Goal: Task Accomplishment & Management: Manage account settings

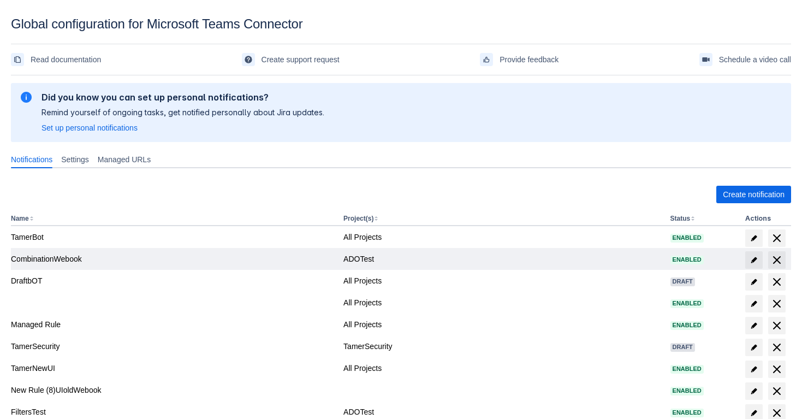
scroll to position [77, 0]
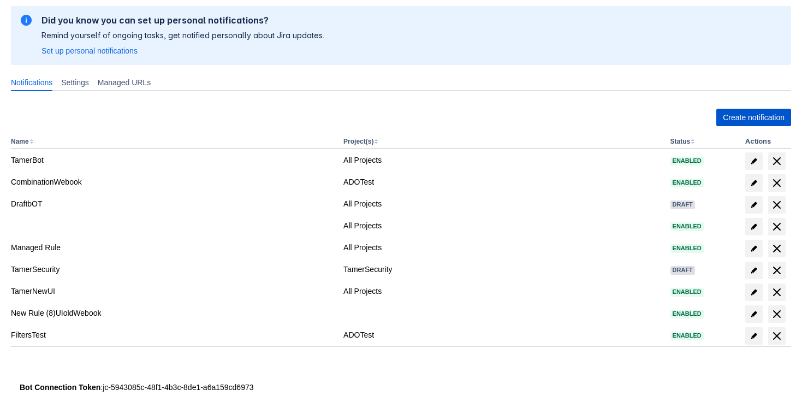
click at [761, 115] on span "Create notification" at bounding box center [754, 117] width 62 height 17
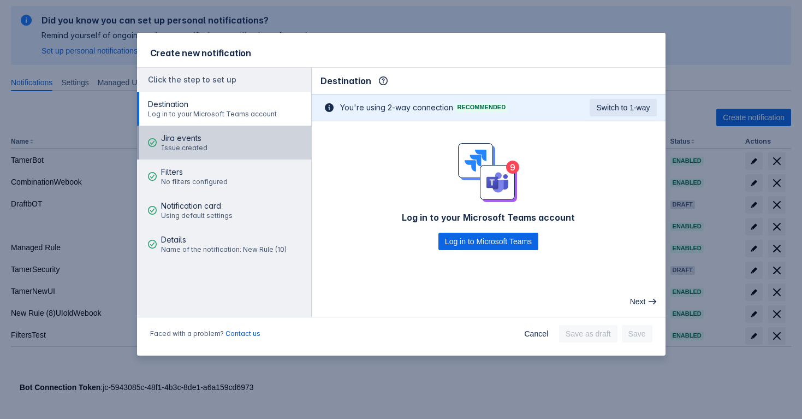
click at [184, 142] on span "Jira events" at bounding box center [184, 138] width 46 height 11
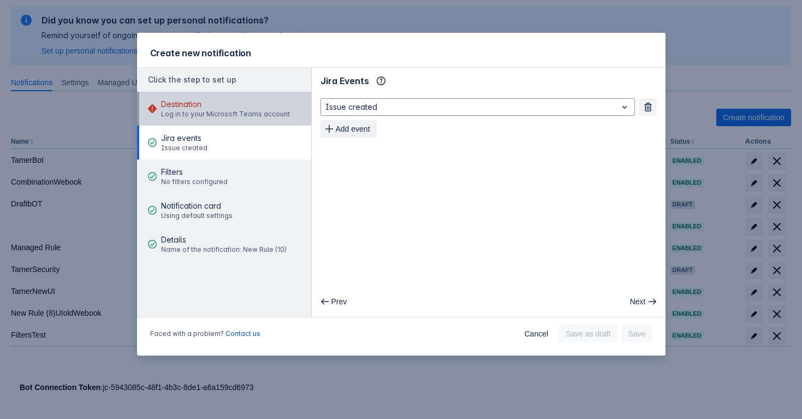
click at [277, 125] on div "Destination Log in to your Microsoft Teams account" at bounding box center [225, 108] width 129 height 33
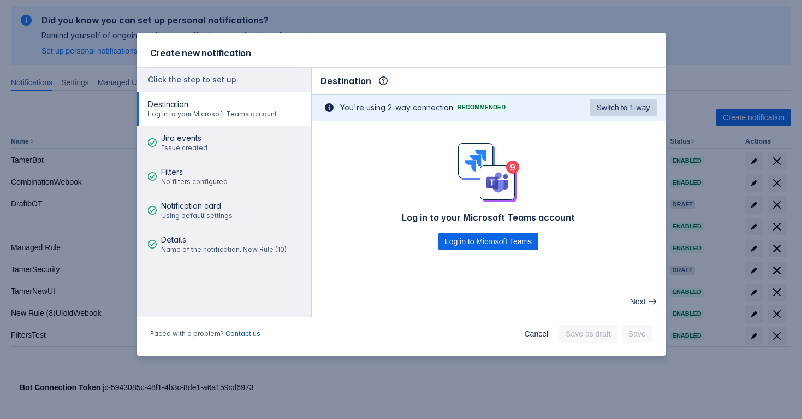
click at [591, 107] on button "Switch to 1-way" at bounding box center [623, 107] width 67 height 17
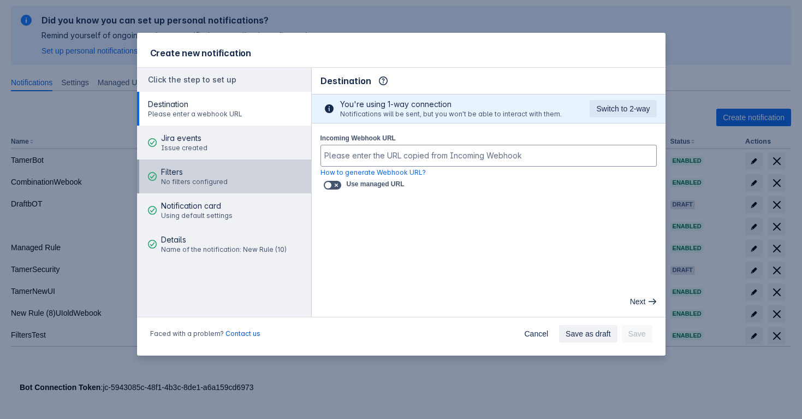
click at [208, 176] on span "Filters" at bounding box center [194, 171] width 67 height 11
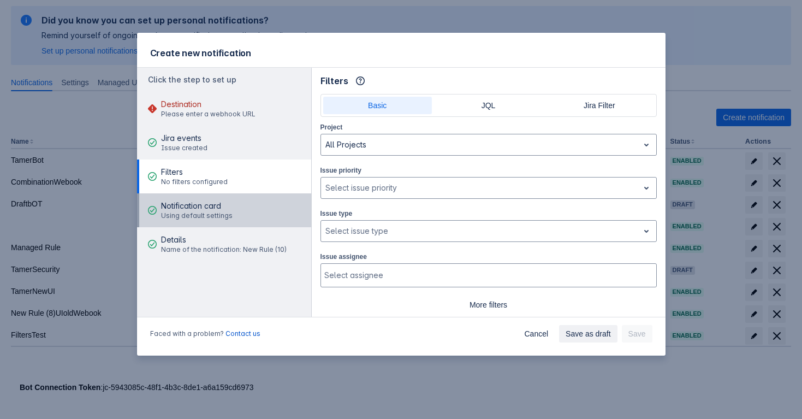
click at [209, 201] on span "Notification card" at bounding box center [197, 205] width 72 height 11
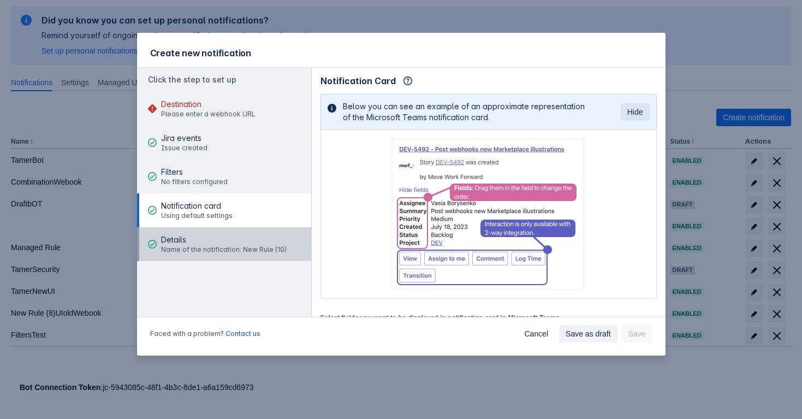
click at [224, 233] on div "Details Name of the notification: New Rule (10)" at bounding box center [224, 244] width 126 height 33
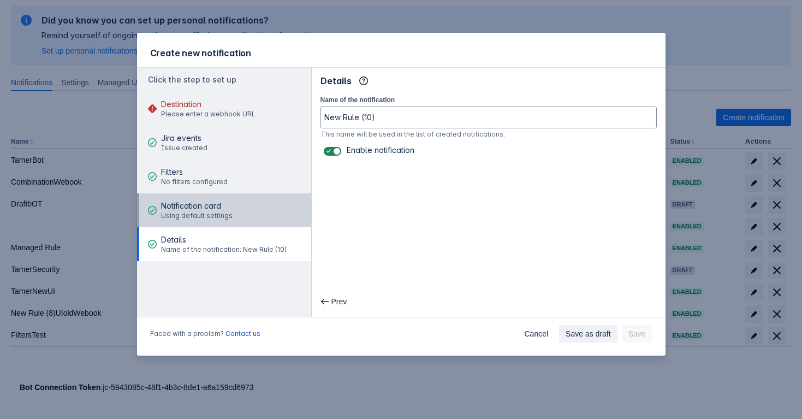
click at [233, 195] on button "Notification card Using default settings" at bounding box center [224, 210] width 174 height 34
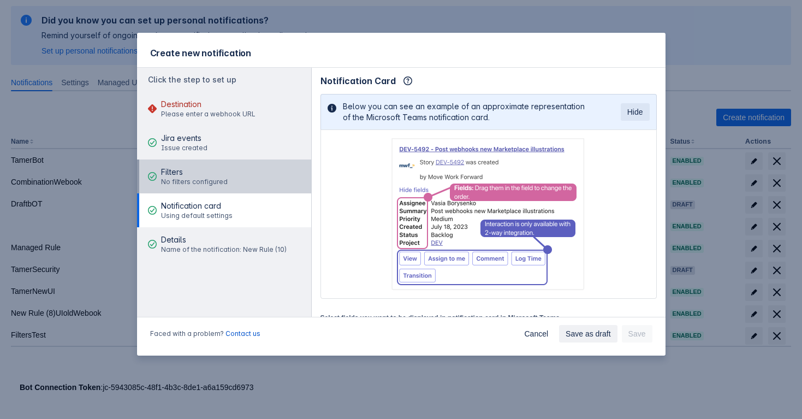
click at [235, 172] on button "Filters No filters configured" at bounding box center [224, 176] width 174 height 34
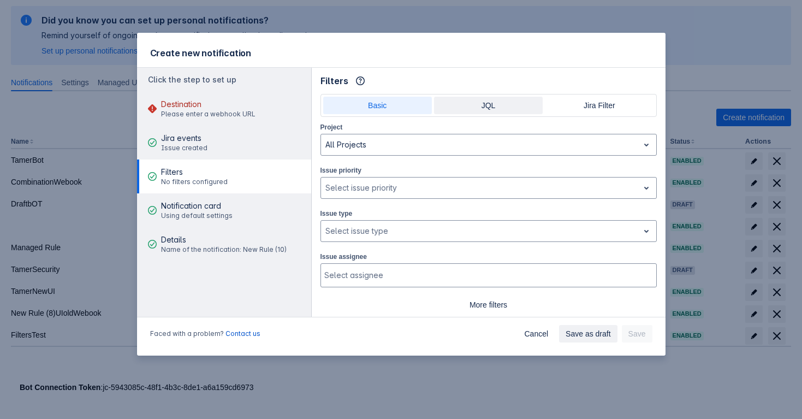
click at [515, 106] on span "JQL" at bounding box center [489, 105] width 96 height 17
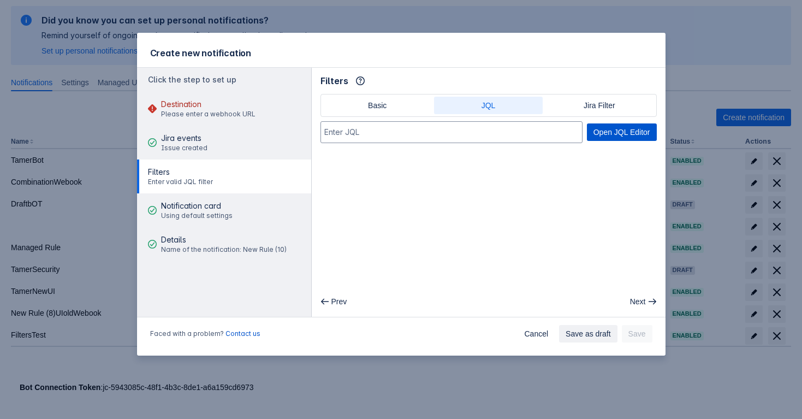
click at [600, 134] on span "Open JQL Editor" at bounding box center [621, 131] width 57 height 17
click at [629, 133] on span "Open JQL Editor" at bounding box center [621, 131] width 57 height 17
click at [601, 125] on span "Open JQL Editor" at bounding box center [621, 131] width 57 height 17
click at [602, 129] on span "Open JQL Editor" at bounding box center [621, 131] width 57 height 17
type input "assignee = currentUser()"
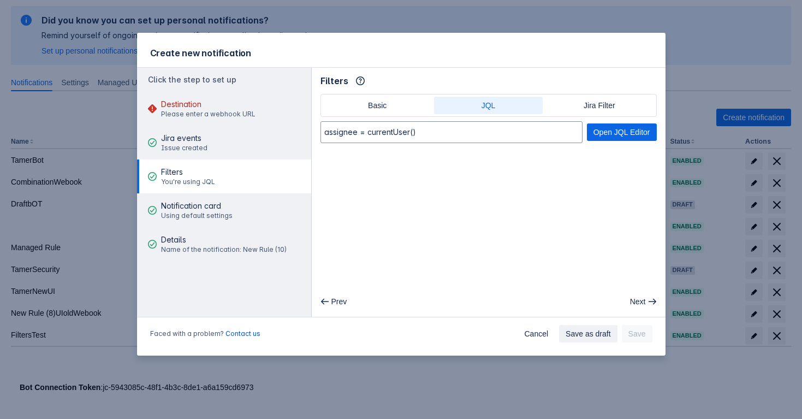
click at [489, 229] on main "Filters Info Basic JQL Jira Filter assignee = currentUser() Open JQL Editor Pre…" at bounding box center [489, 192] width 354 height 249
click at [445, 136] on input "assignee = currentUser()" at bounding box center [451, 132] width 261 height 20
click at [541, 191] on main "Filters Info Basic JQL Jira Filter assignee = currentUser() Open JQL Editor Pre…" at bounding box center [489, 192] width 354 height 249
click at [487, 134] on input "assignee = currentUser()" at bounding box center [451, 132] width 261 height 20
click at [549, 134] on input "assignee = currentUser()" at bounding box center [451, 132] width 261 height 20
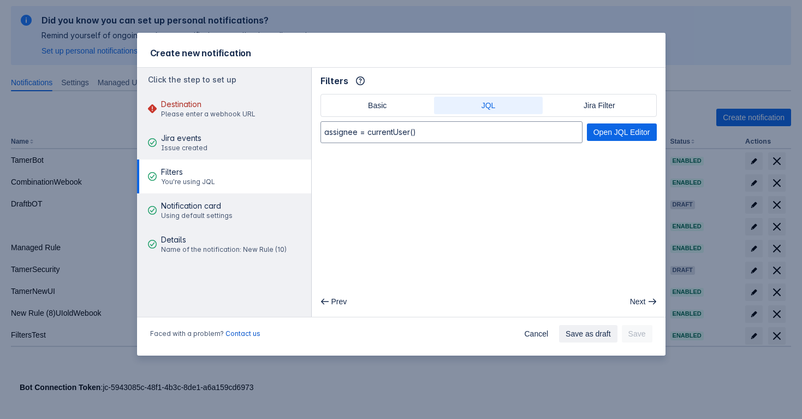
click at [549, 154] on main "Filters Info Basic JQL Jira Filter assignee = currentUser() Open JQL Editor Pre…" at bounding box center [489, 192] width 354 height 249
click at [604, 133] on span "Open JQL Editor" at bounding box center [621, 131] width 57 height 17
click at [593, 126] on span "Open JQL Editor" at bounding box center [621, 131] width 57 height 17
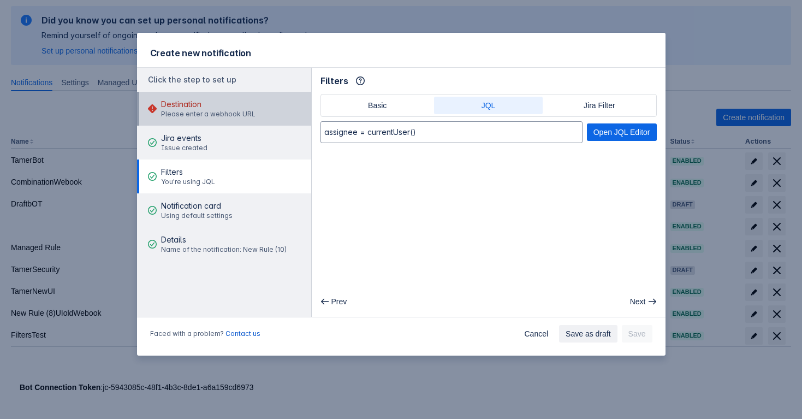
click at [197, 105] on span "Destination" at bounding box center [208, 104] width 94 height 11
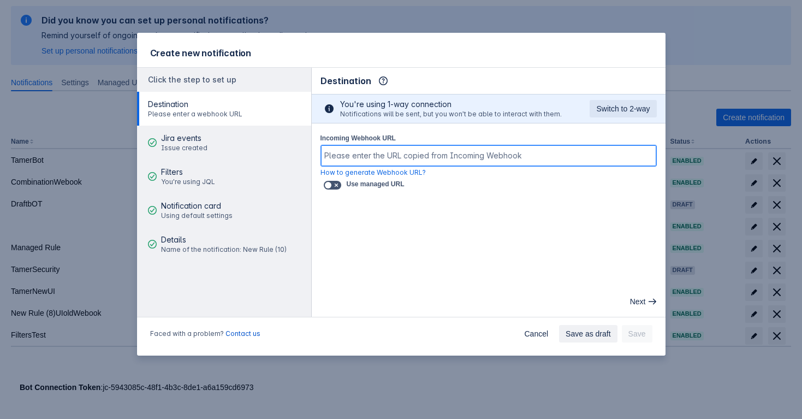
click at [361, 153] on input "Incoming Webhook URL" at bounding box center [488, 156] width 335 height 20
paste input "[URL][DOMAIN_NAME][DATE]"
drag, startPoint x: 353, startPoint y: 156, endPoint x: 294, endPoint y: 154, distance: 58.4
click at [294, 154] on div "Click the step to set up Destination You're using 1-way connection Jira events …" at bounding box center [401, 192] width 528 height 250
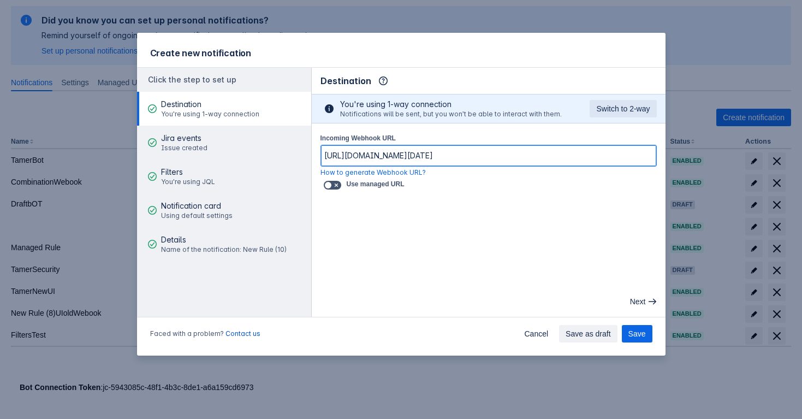
type input "[URL][DOMAIN_NAME][DATE]"
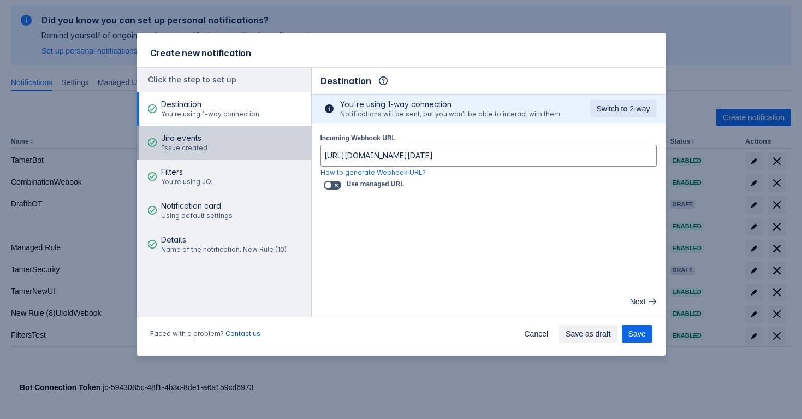
click at [234, 146] on button "Jira events Issue created" at bounding box center [224, 143] width 174 height 34
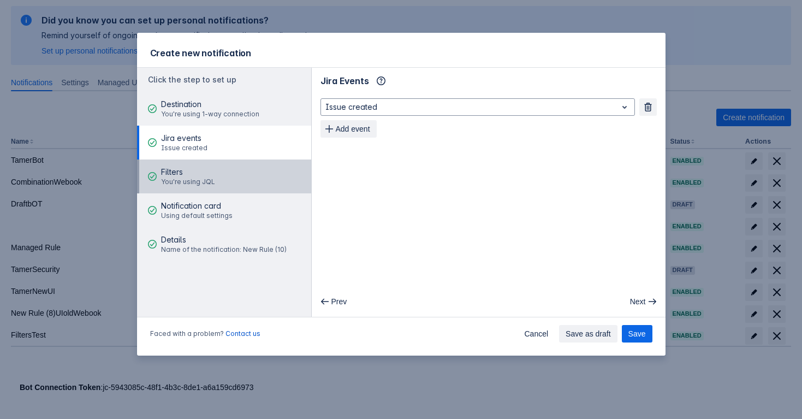
click at [237, 168] on button "Filters You're using JQL" at bounding box center [224, 176] width 174 height 34
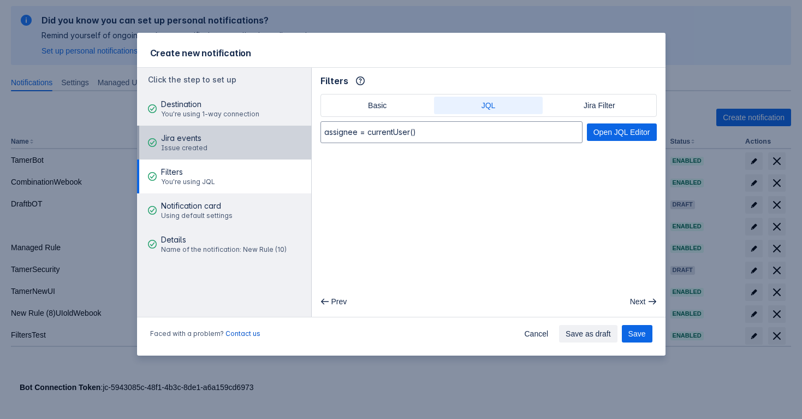
click at [254, 146] on button "Jira events Issue created" at bounding box center [224, 143] width 174 height 34
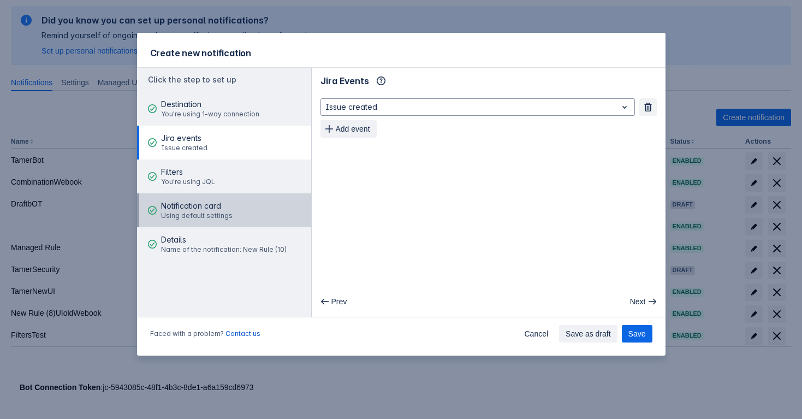
click at [222, 212] on span "Using default settings" at bounding box center [197, 215] width 72 height 9
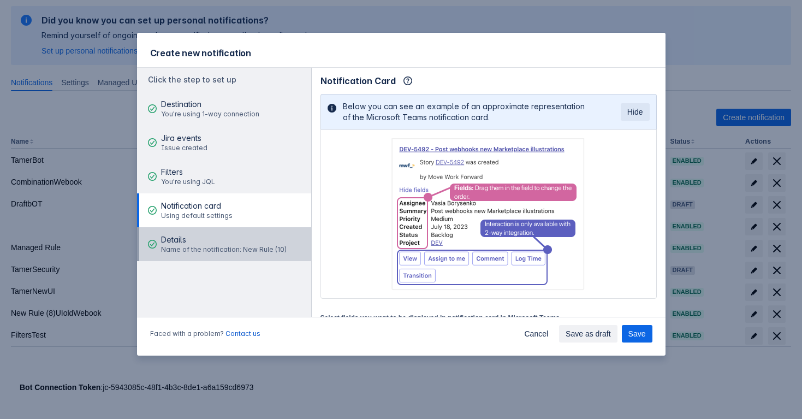
click at [232, 236] on span "Details" at bounding box center [224, 239] width 126 height 11
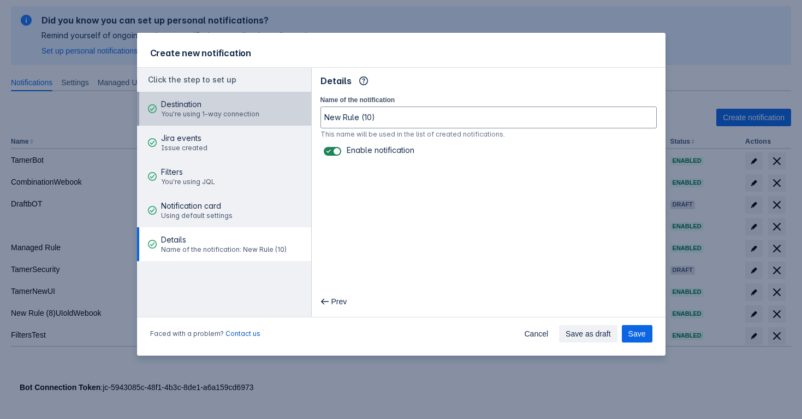
click at [257, 95] on button "Destination You're using 1-way connection" at bounding box center [224, 109] width 174 height 34
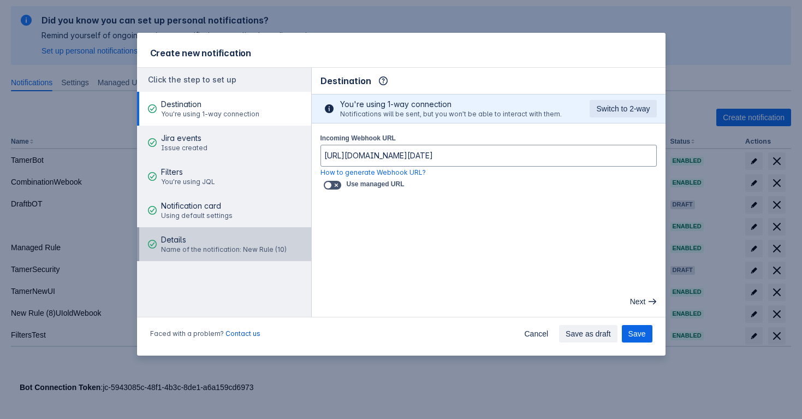
click at [251, 254] on div "Details Name of the notification: New Rule (10)" at bounding box center [224, 244] width 126 height 33
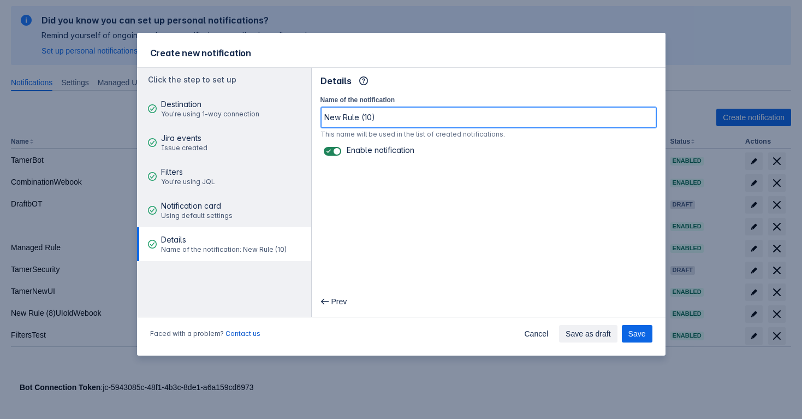
click at [368, 117] on input "New Rule (10)" at bounding box center [488, 118] width 335 height 20
type input "JQL"
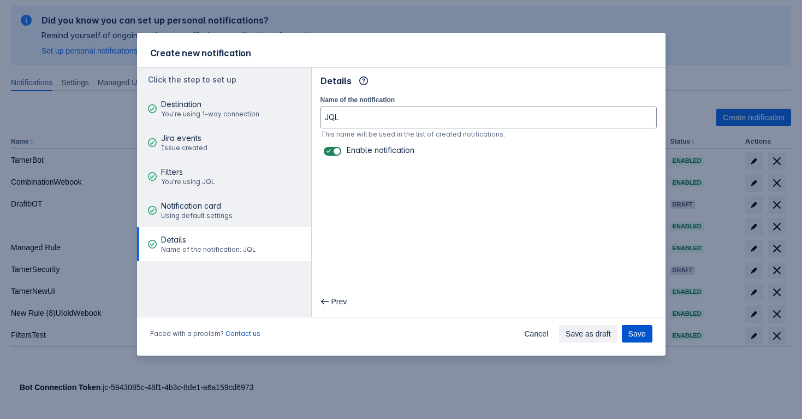
click at [639, 337] on span "Save" at bounding box center [636, 333] width 17 height 17
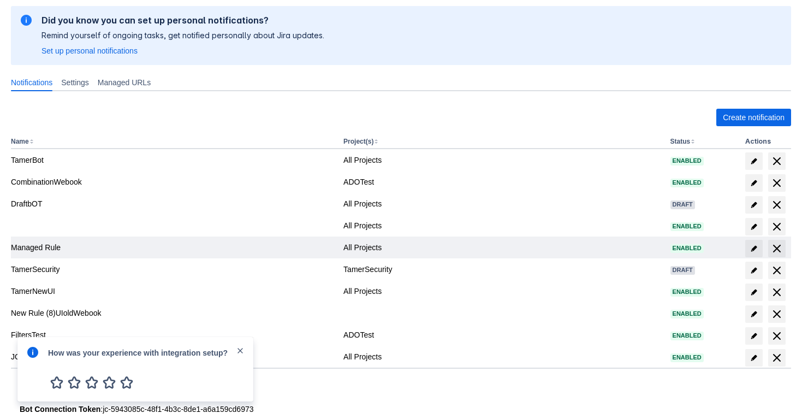
scroll to position [99, 0]
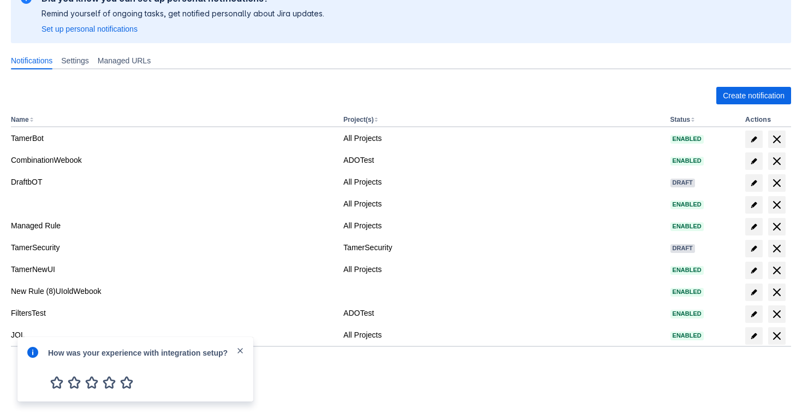
click at [240, 351] on span "close" at bounding box center [240, 350] width 9 height 9
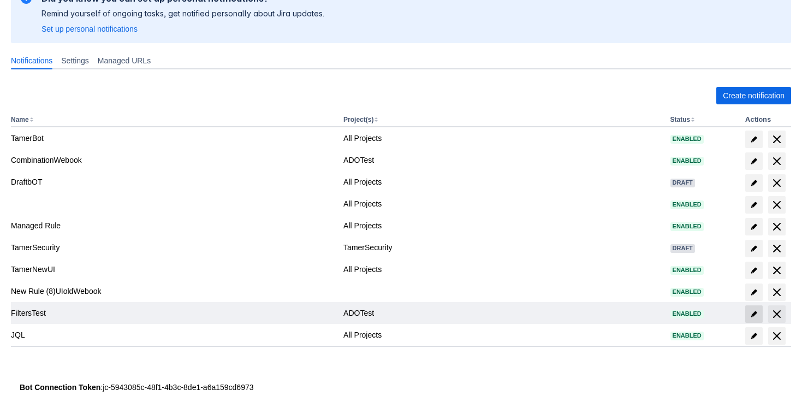
click at [748, 308] on span at bounding box center [753, 313] width 17 height 17
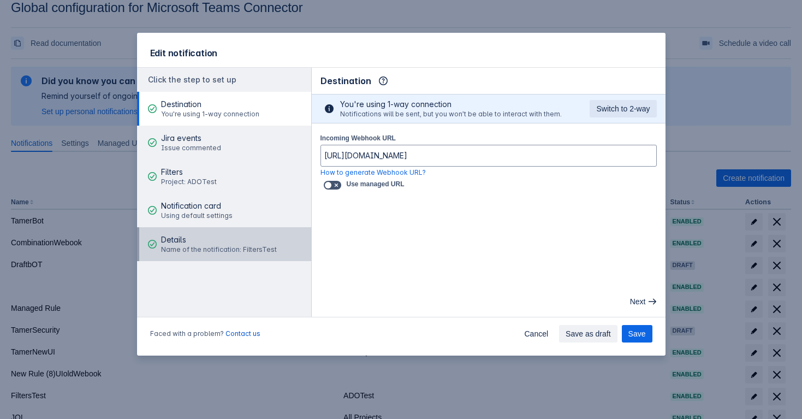
click at [236, 242] on span "Details" at bounding box center [219, 239] width 116 height 11
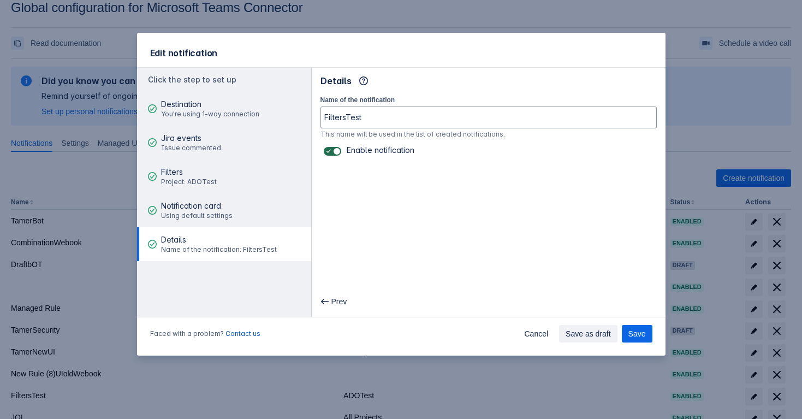
click at [326, 152] on span at bounding box center [328, 151] width 9 height 9
click at [326, 152] on input "checkbox" at bounding box center [327, 151] width 7 height 7
checkbox input "false"
click at [634, 332] on span "Save" at bounding box center [636, 333] width 17 height 17
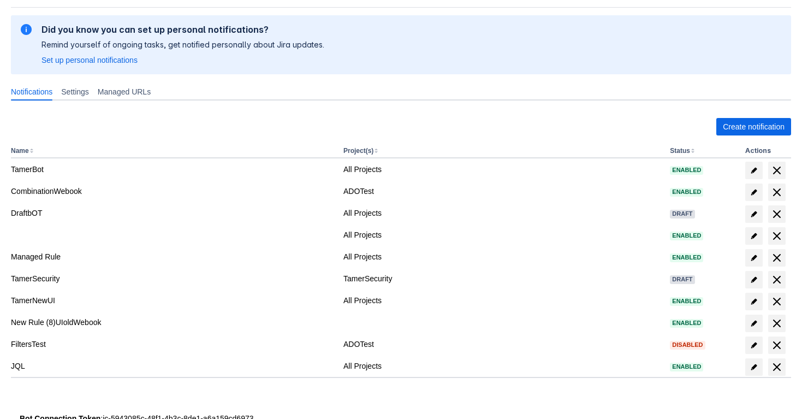
scroll to position [99, 0]
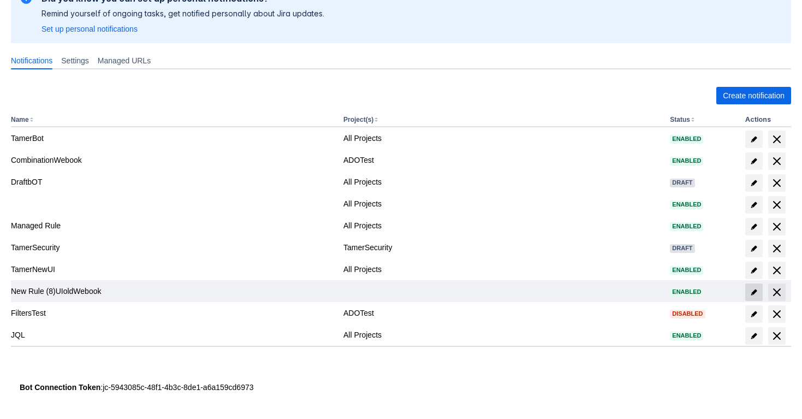
click at [753, 292] on span "edit" at bounding box center [753, 292] width 9 height 9
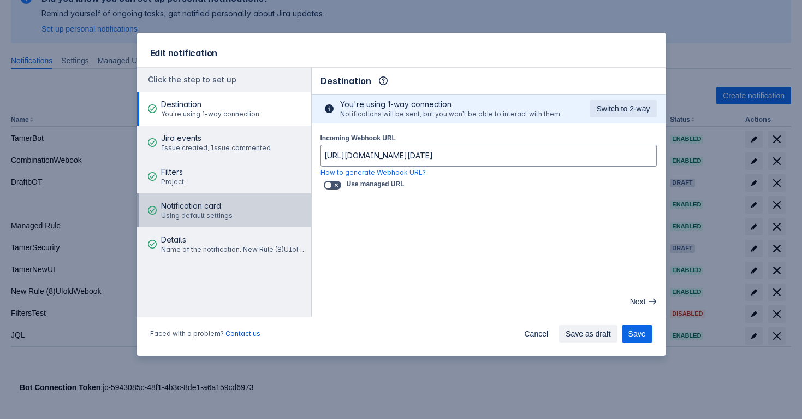
click at [215, 216] on span "Using default settings" at bounding box center [197, 215] width 72 height 9
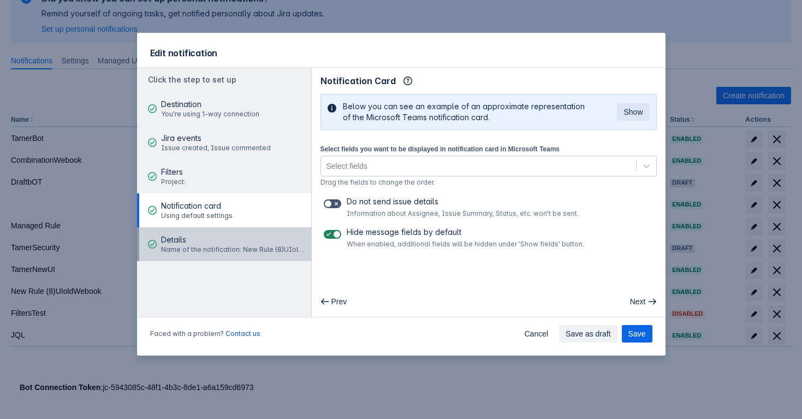
click at [226, 243] on span "Details" at bounding box center [234, 239] width 147 height 11
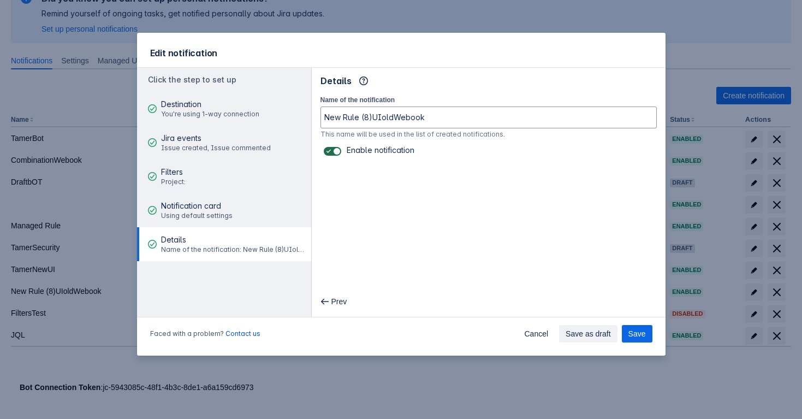
click at [330, 151] on span at bounding box center [328, 151] width 9 height 9
click at [330, 151] on input "checkbox" at bounding box center [327, 151] width 7 height 7
checkbox input "false"
click at [635, 332] on span "Save" at bounding box center [636, 333] width 17 height 17
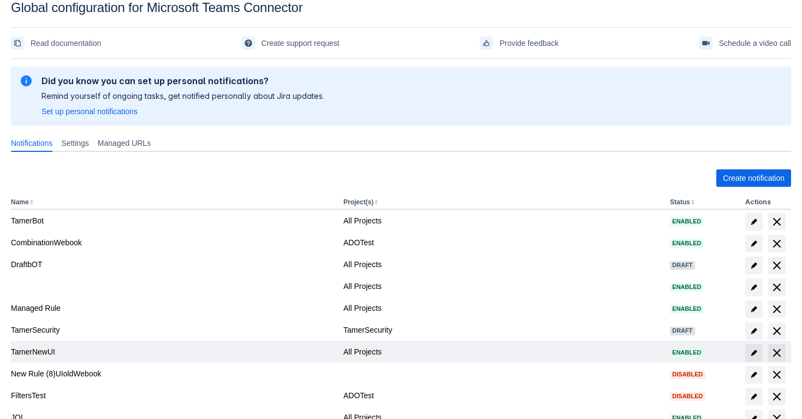
scroll to position [62, 0]
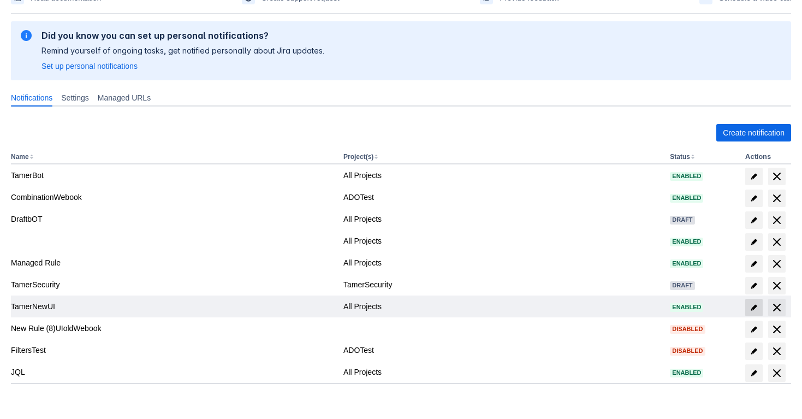
click at [754, 306] on span "edit" at bounding box center [753, 307] width 9 height 9
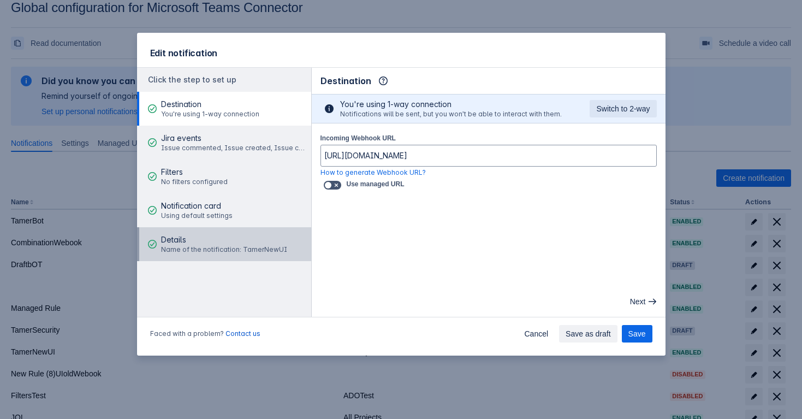
click at [232, 249] on span "Name of the notification: TamerNewUI" at bounding box center [224, 249] width 126 height 9
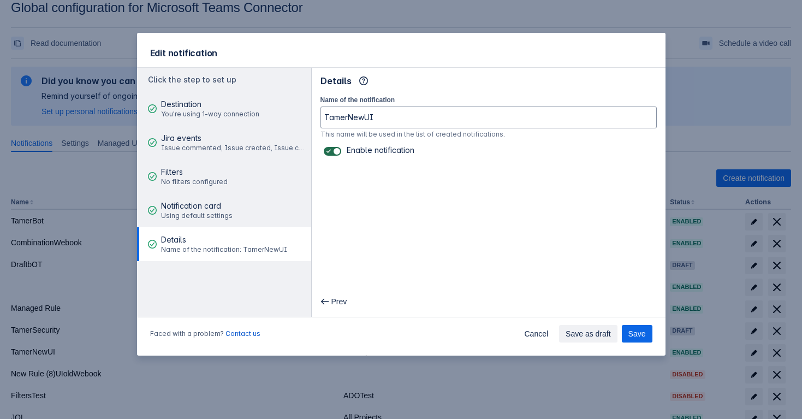
click at [332, 153] on span at bounding box center [336, 151] width 9 height 9
click at [331, 153] on input "checkbox" at bounding box center [327, 151] width 7 height 7
checkbox input "false"
click at [631, 328] on span "Save" at bounding box center [636, 333] width 17 height 17
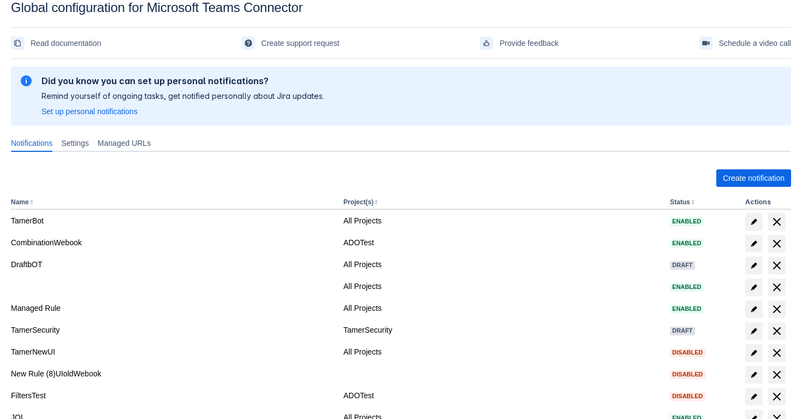
scroll to position [62, 0]
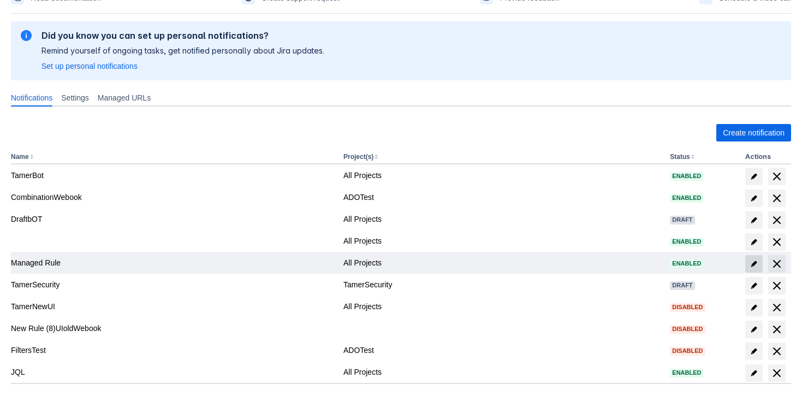
click at [759, 260] on span at bounding box center [753, 263] width 17 height 17
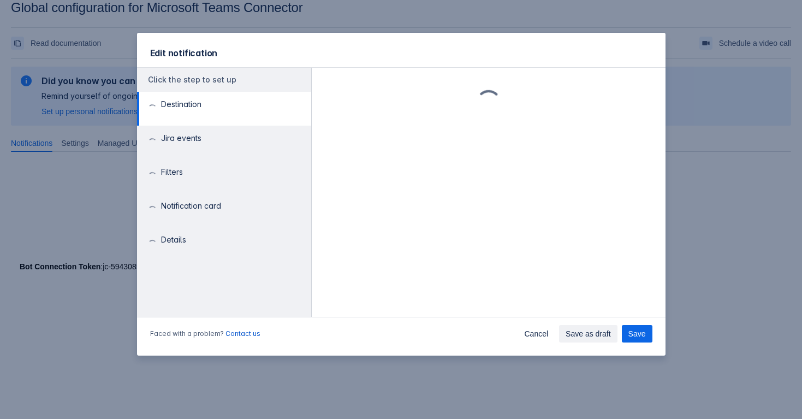
scroll to position [16, 0]
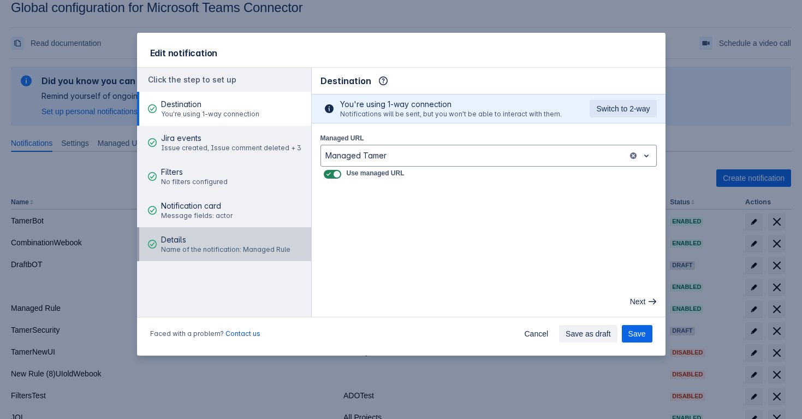
click at [264, 236] on span "Details" at bounding box center [225, 239] width 129 height 11
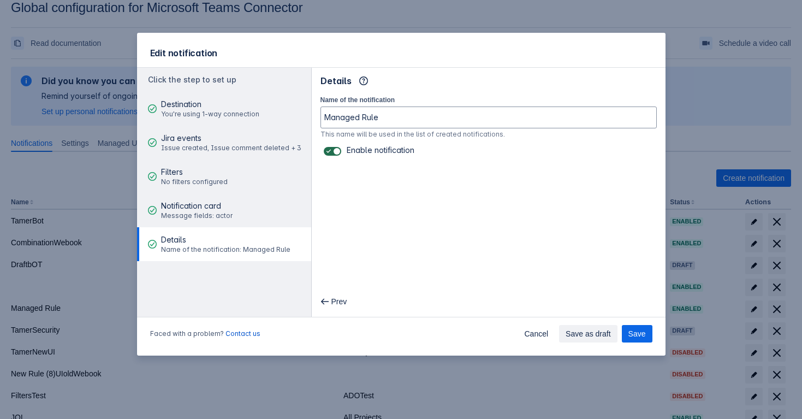
click at [325, 150] on span at bounding box center [328, 151] width 9 height 9
click at [325, 150] on input "checkbox" at bounding box center [327, 151] width 7 height 7
checkbox input "false"
click at [641, 341] on span "Save" at bounding box center [636, 333] width 17 height 17
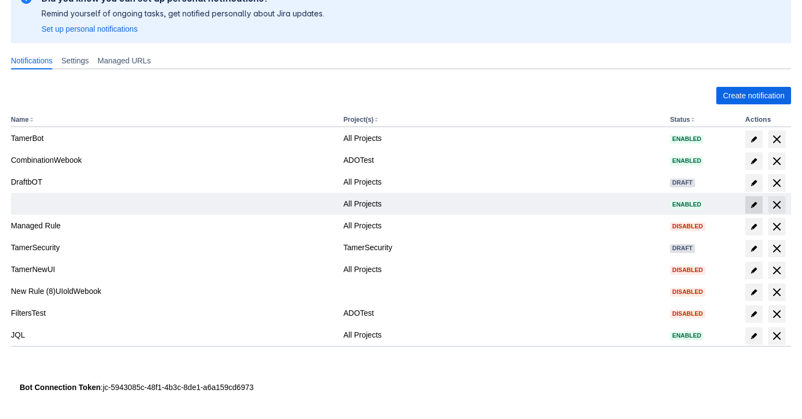
click at [754, 203] on span "edit" at bounding box center [753, 204] width 9 height 9
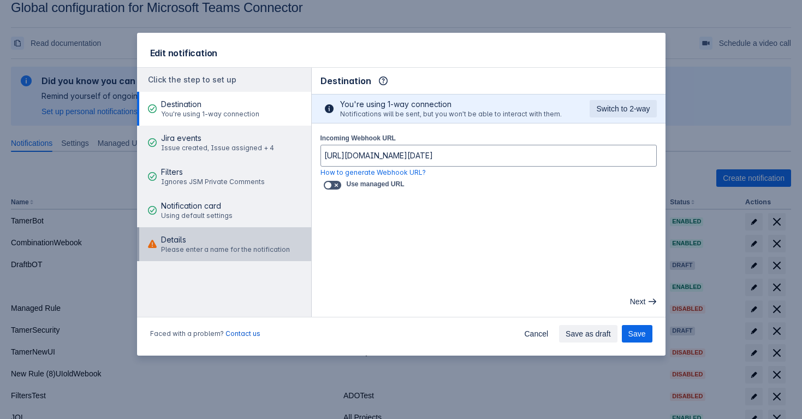
click at [235, 238] on span "Details" at bounding box center [225, 239] width 129 height 11
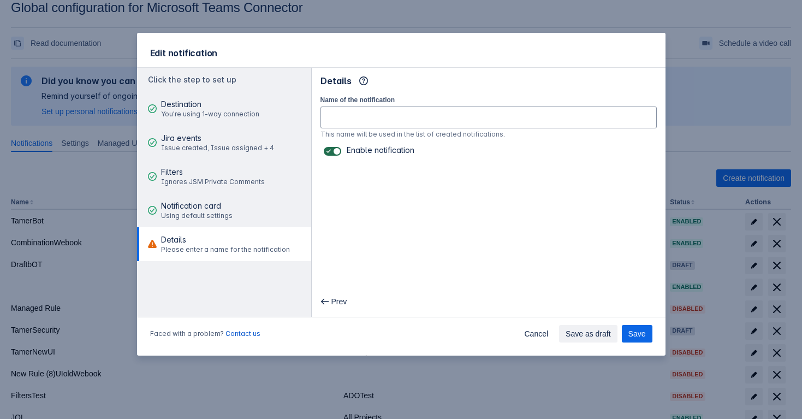
click at [332, 148] on span at bounding box center [336, 151] width 9 height 9
click at [331, 148] on input "checkbox" at bounding box center [327, 151] width 7 height 7
checkbox input "false"
click at [629, 337] on span "Save" at bounding box center [636, 333] width 17 height 17
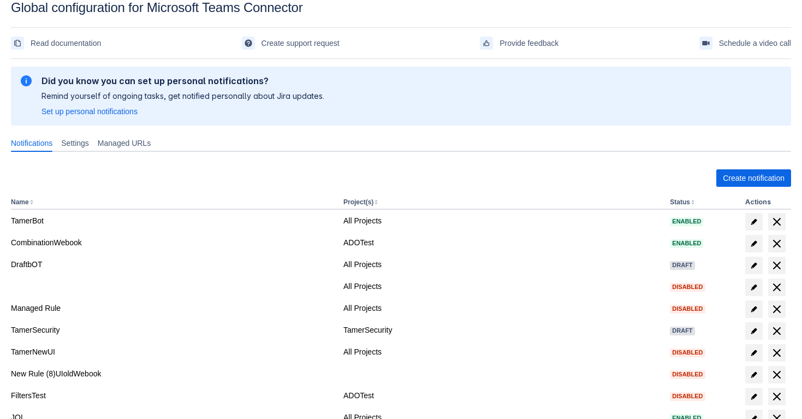
scroll to position [62, 0]
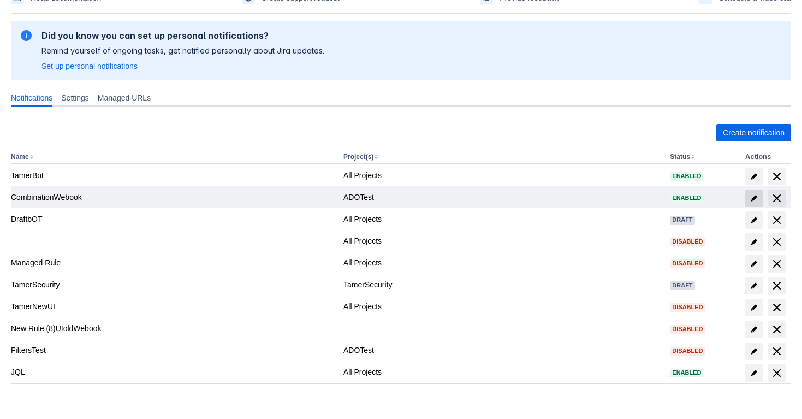
click at [755, 200] on span "edit" at bounding box center [753, 198] width 9 height 9
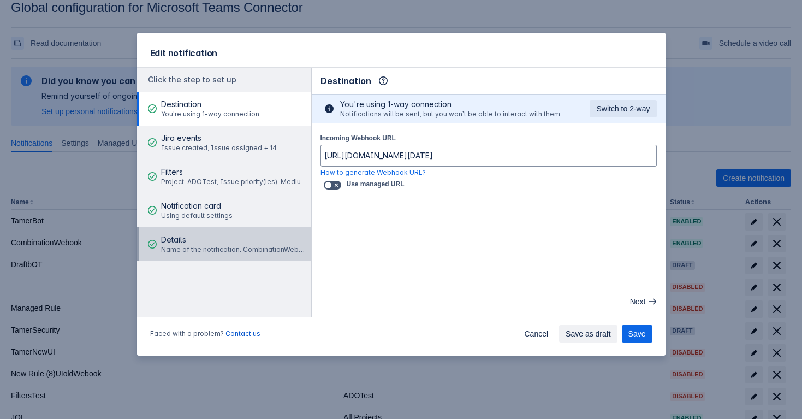
click at [243, 246] on div "Details Name of the notification: CombinationWebook" at bounding box center [234, 244] width 147 height 20
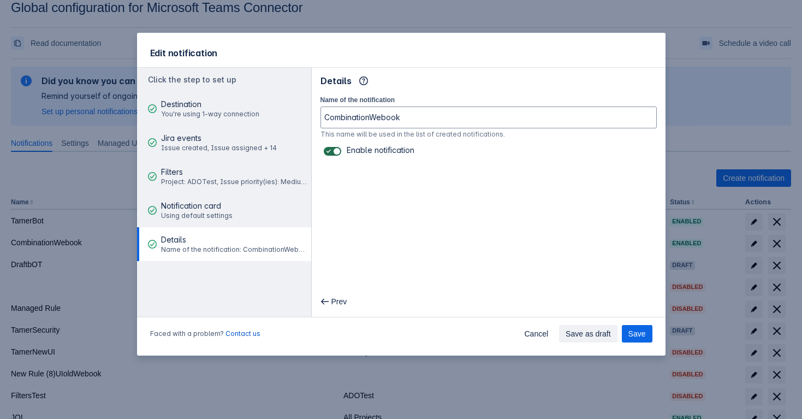
click at [335, 152] on span at bounding box center [336, 151] width 9 height 9
click at [331, 152] on input "checkbox" at bounding box center [327, 151] width 7 height 7
checkbox input "false"
click at [627, 328] on button "Save" at bounding box center [637, 333] width 31 height 17
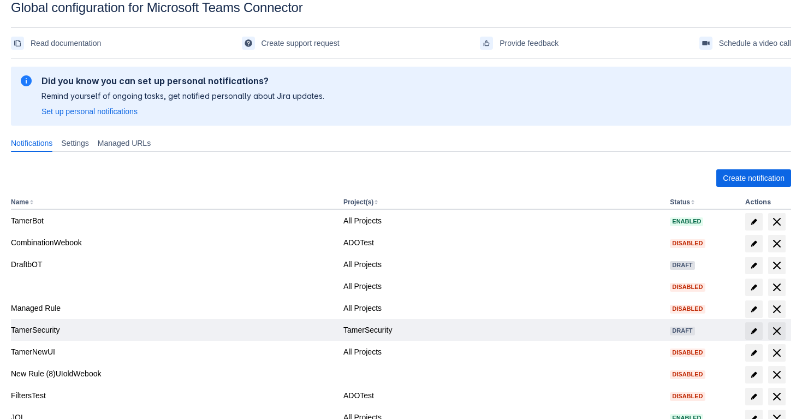
scroll to position [62, 0]
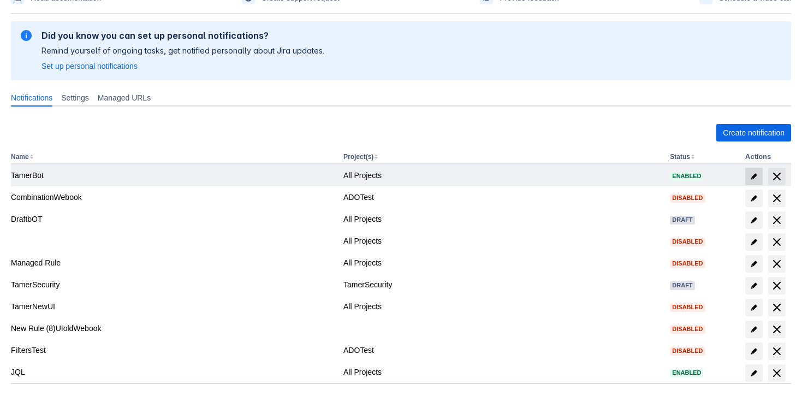
click at [752, 175] on span "edit" at bounding box center [753, 176] width 9 height 9
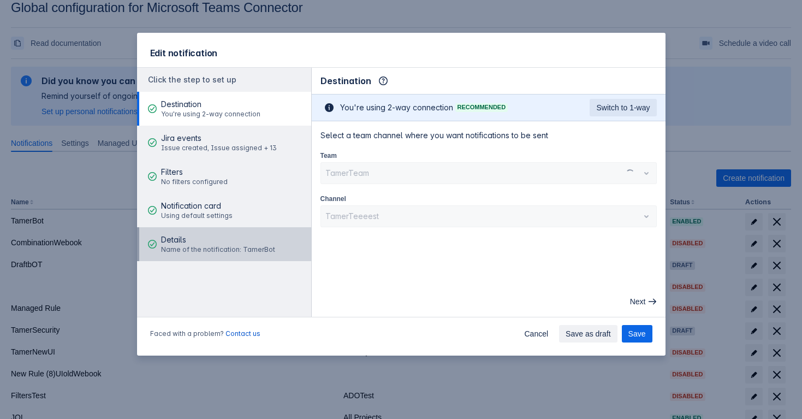
click at [195, 252] on span "Name of the notification: TamerBot" at bounding box center [218, 249] width 114 height 9
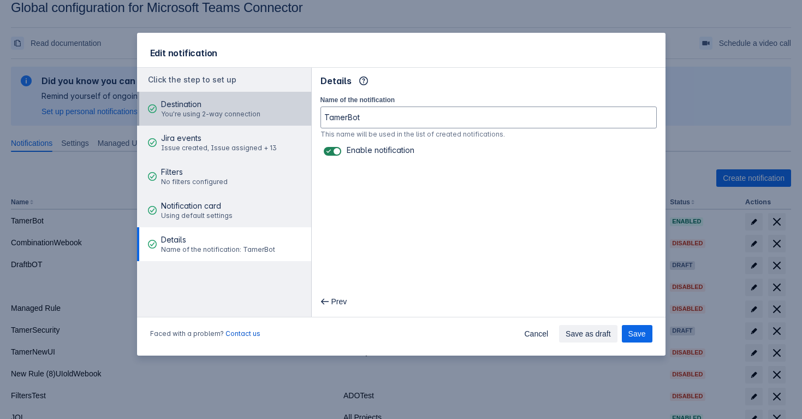
click at [258, 103] on button "Destination You're using 2-way connection" at bounding box center [224, 109] width 174 height 34
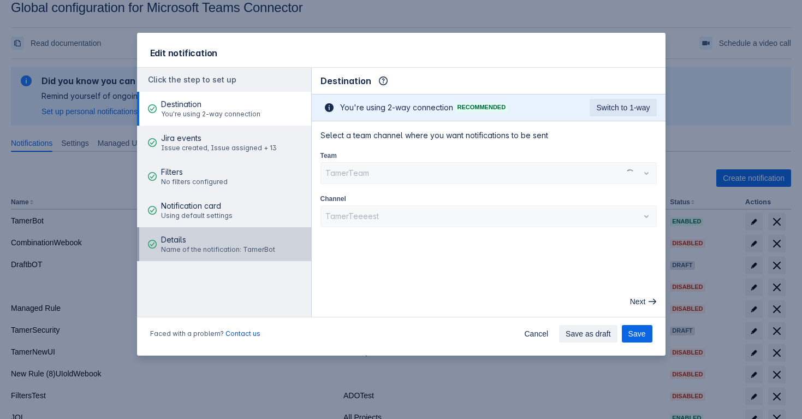
click at [254, 233] on div "Details Name of the notification: TamerBot" at bounding box center [218, 244] width 114 height 33
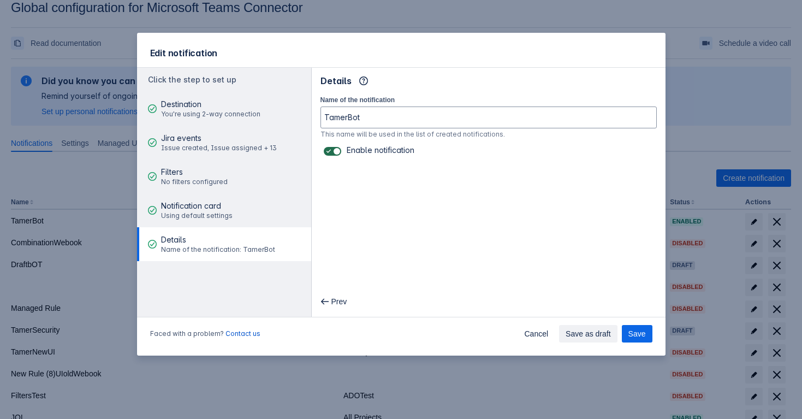
click at [329, 153] on span at bounding box center [328, 151] width 9 height 9
click at [329, 153] on input "checkbox" at bounding box center [327, 151] width 7 height 7
checkbox input "false"
click at [635, 333] on span "Save" at bounding box center [636, 333] width 17 height 17
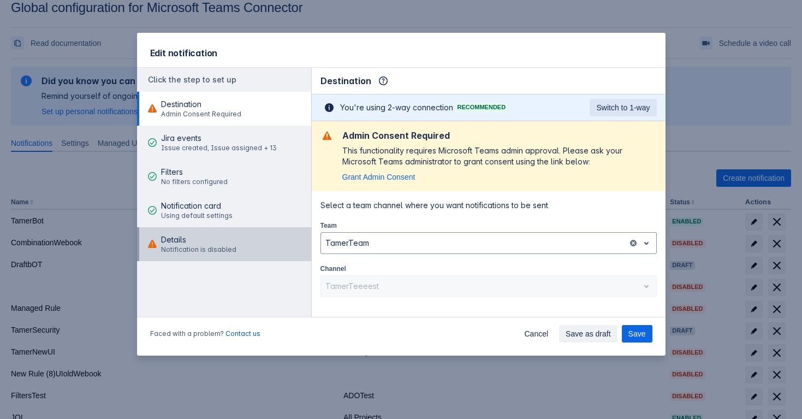
click at [206, 235] on span "Details" at bounding box center [198, 239] width 75 height 11
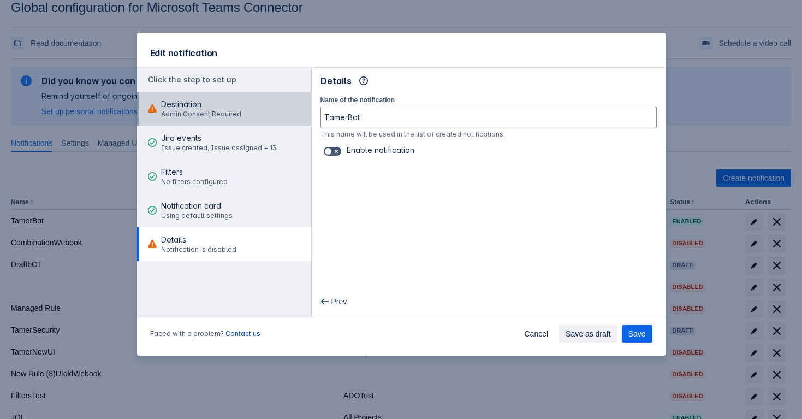
click at [225, 116] on span "Admin Consent Required" at bounding box center [201, 114] width 80 height 9
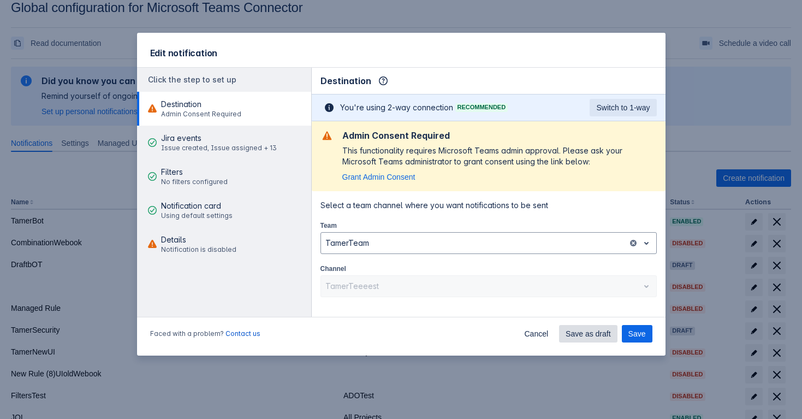
click at [575, 330] on span "Save as draft" at bounding box center [588, 333] width 45 height 17
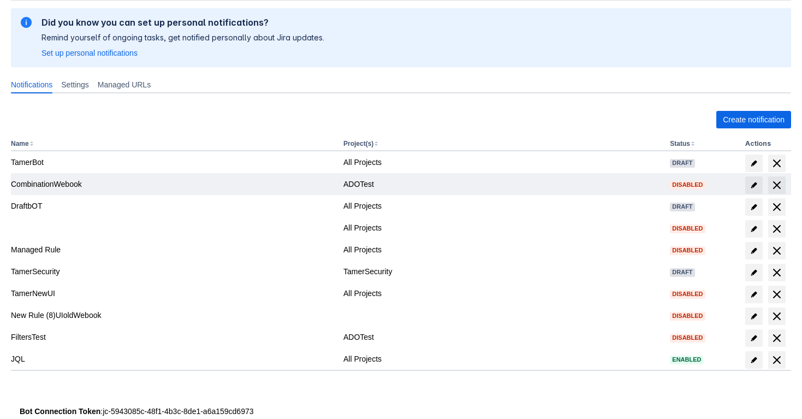
scroll to position [99, 0]
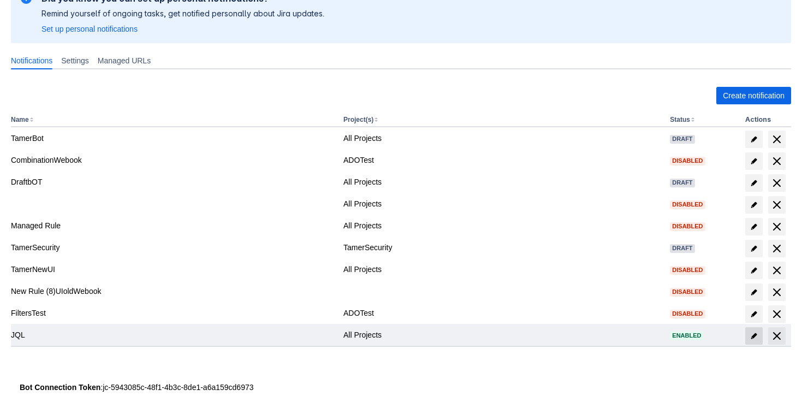
click at [749, 332] on span at bounding box center [753, 335] width 17 height 17
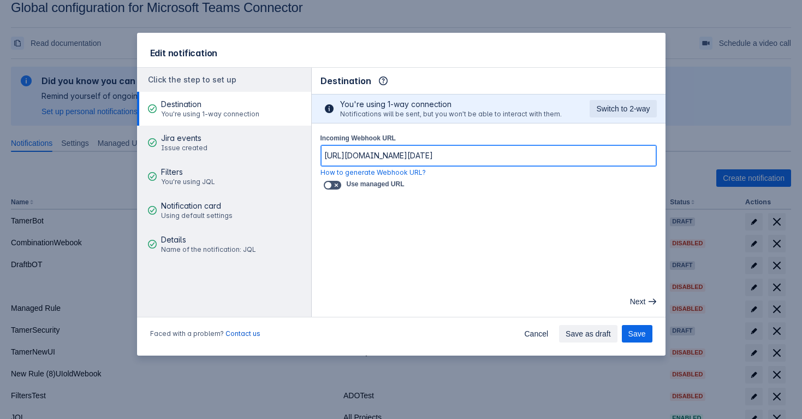
click at [379, 150] on input "[URL][DOMAIN_NAME][DATE]" at bounding box center [488, 156] width 335 height 20
paste input "[DOMAIN_NAME]:443/powerautomate/automations/direct/workflows/ae008241e4ea44a6af…"
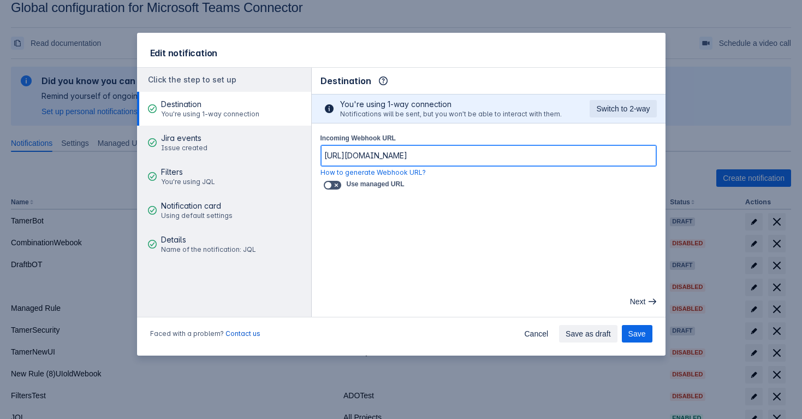
scroll to position [0, 881]
type input "[URL][DOMAIN_NAME]"
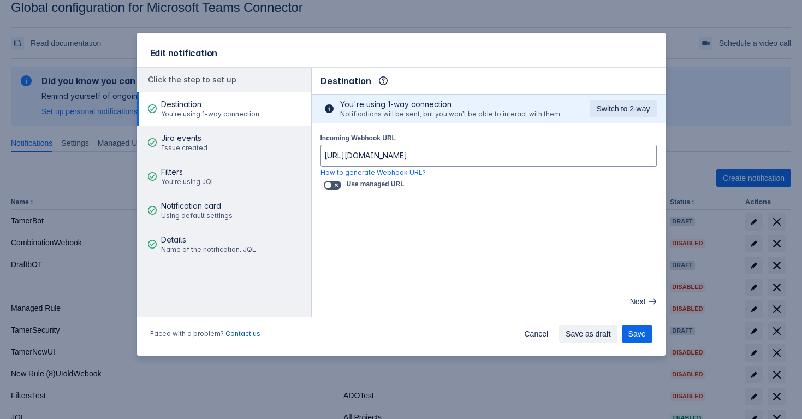
click at [376, 243] on main "Destination Info This determines how and where the bot will send notifications …" at bounding box center [489, 192] width 354 height 249
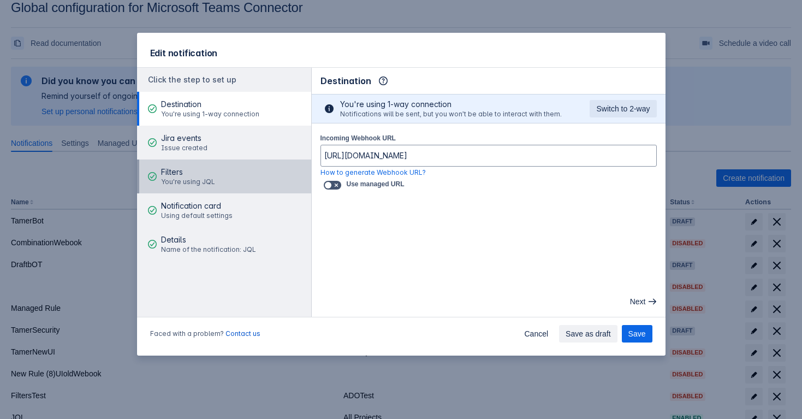
click at [219, 173] on button "Filters You're using JQL" at bounding box center [224, 176] width 174 height 34
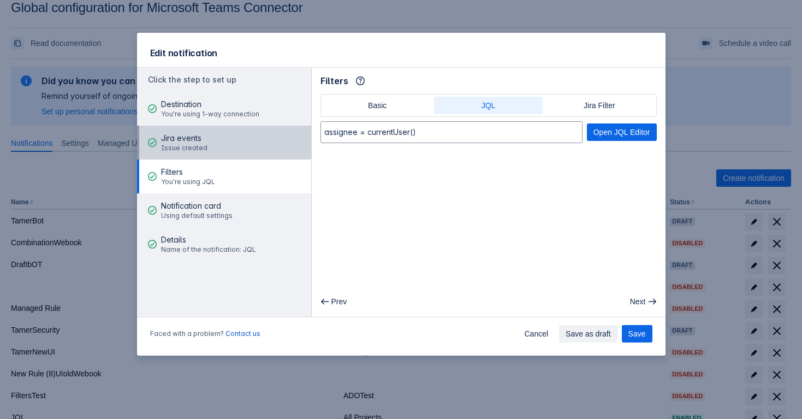
click at [219, 138] on button "Jira events Issue created" at bounding box center [224, 143] width 174 height 34
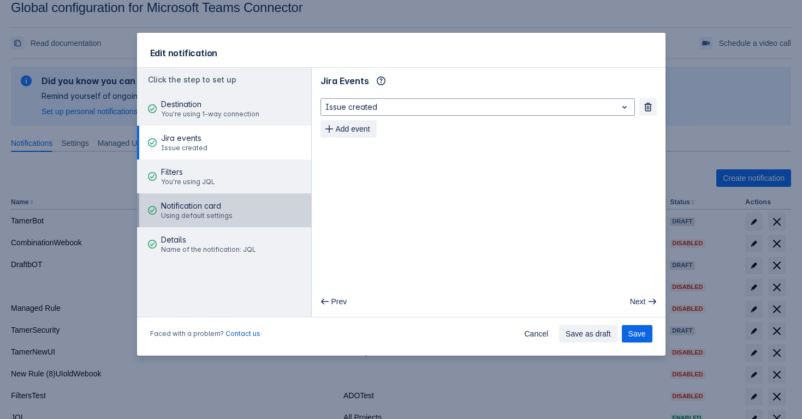
click at [226, 206] on span "Notification card" at bounding box center [197, 205] width 72 height 11
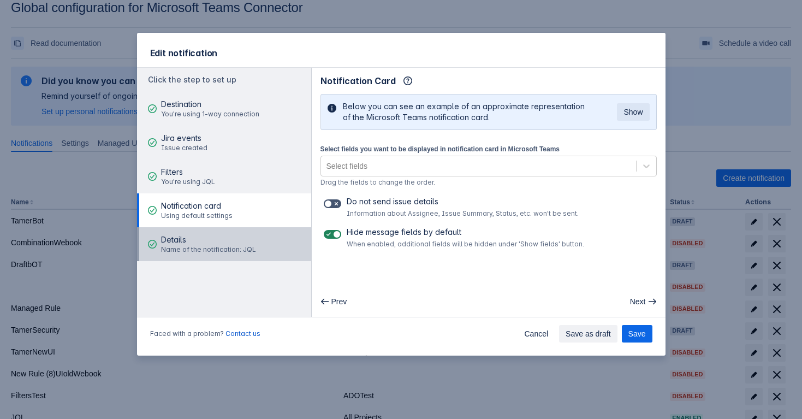
click at [233, 234] on span "Details" at bounding box center [208, 239] width 95 height 11
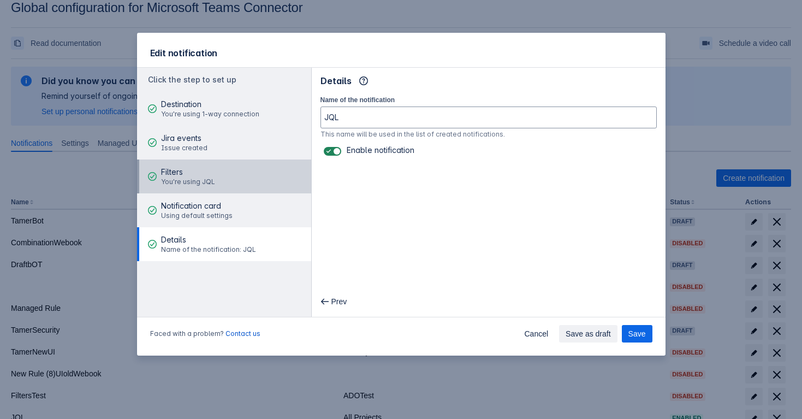
click at [243, 178] on button "Filters You're using JQL" at bounding box center [224, 176] width 174 height 34
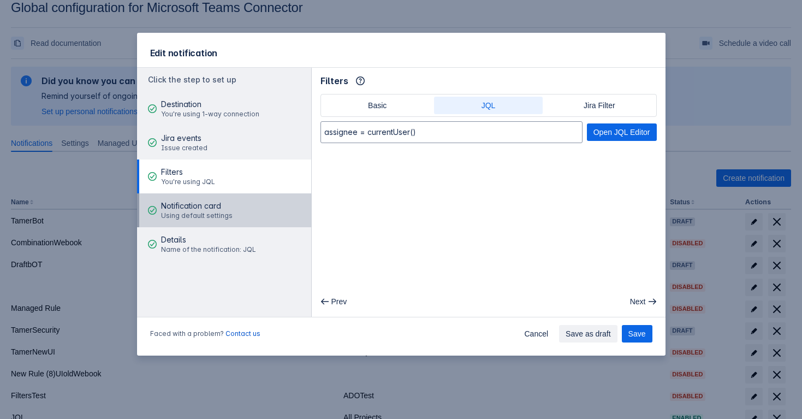
click at [250, 207] on button "Notification card Using default settings" at bounding box center [224, 210] width 174 height 34
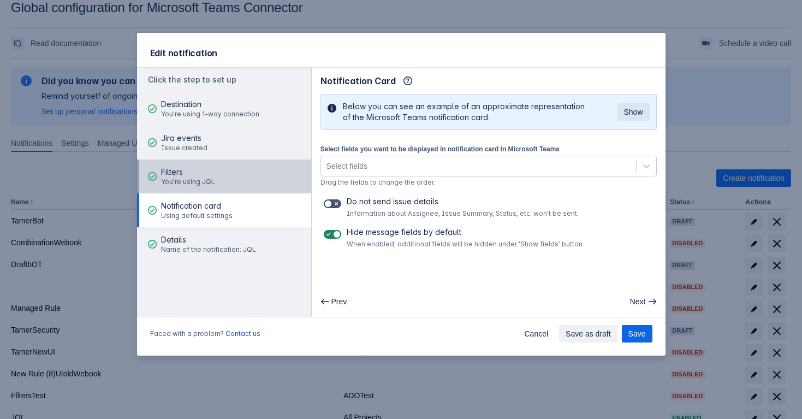
click at [267, 178] on button "Filters You're using JQL" at bounding box center [224, 176] width 174 height 34
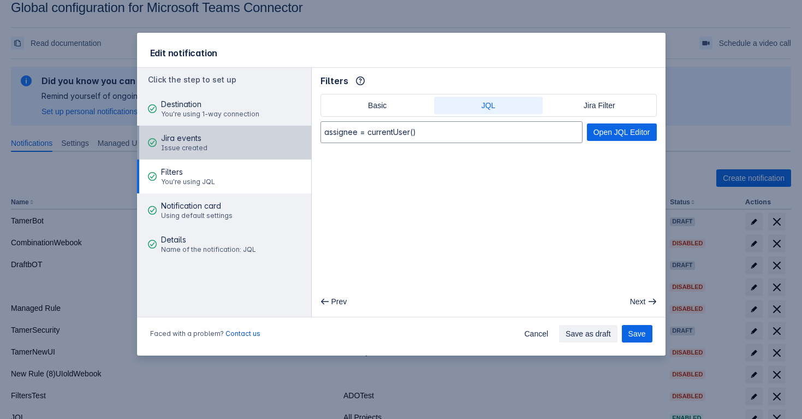
click at [255, 145] on button "Jira events Issue created" at bounding box center [224, 143] width 174 height 34
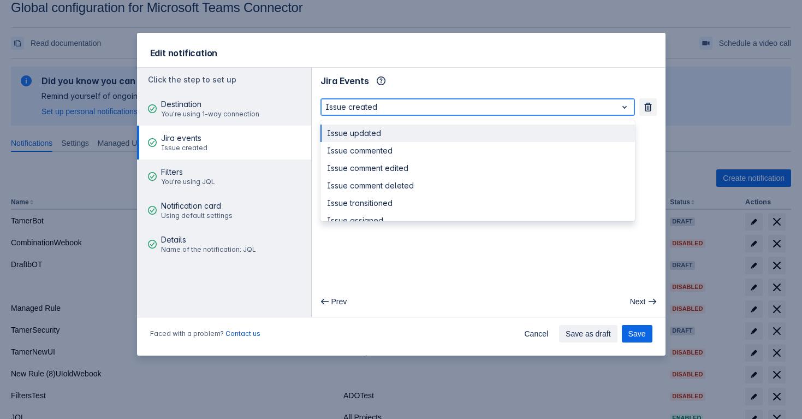
click at [392, 108] on div at bounding box center [468, 106] width 287 height 13
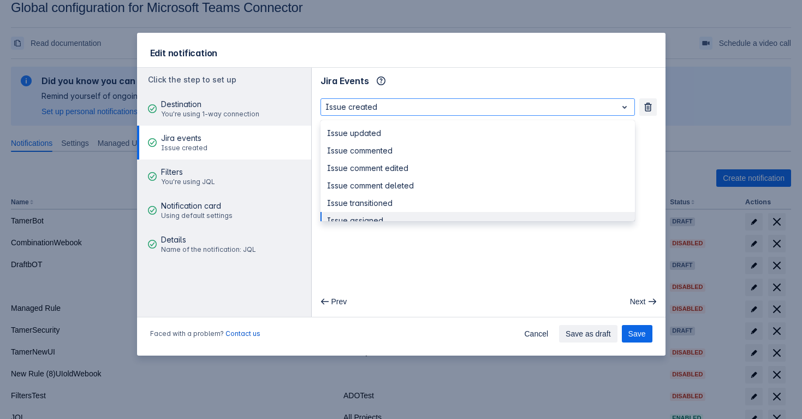
click at [418, 306] on div "Prev Next" at bounding box center [488, 301] width 345 height 17
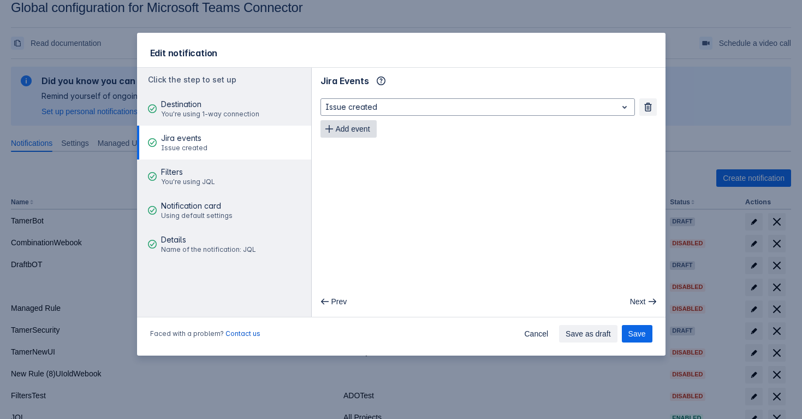
click at [348, 133] on span "Add event" at bounding box center [353, 128] width 34 height 17
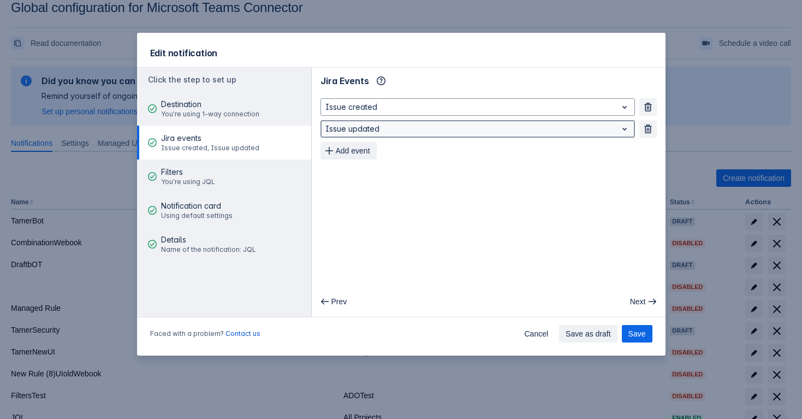
click at [388, 129] on div at bounding box center [468, 128] width 287 height 13
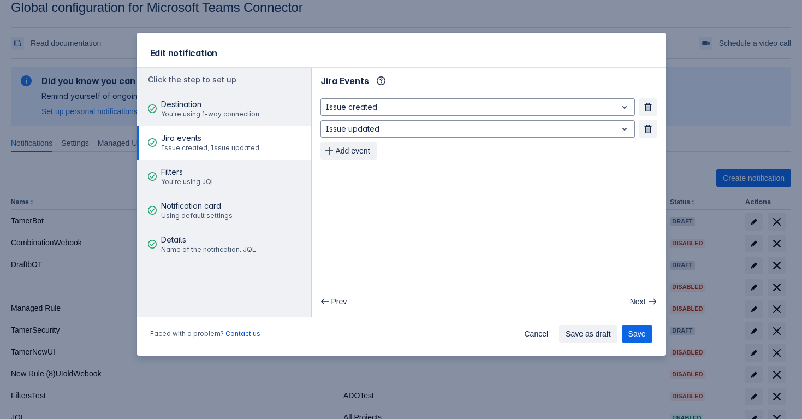
click at [419, 277] on main "Jira Events Info Issue created Remove Issue updated Remove Add event Prev Next" at bounding box center [489, 192] width 354 height 249
click at [352, 152] on span "Add event" at bounding box center [353, 150] width 34 height 17
click at [363, 175] on span "Add event" at bounding box center [353, 172] width 34 height 17
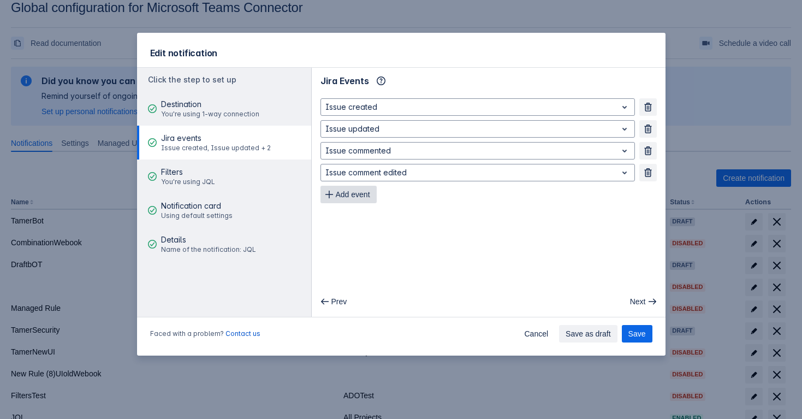
click at [363, 197] on span "Add event" at bounding box center [353, 194] width 34 height 17
click at [362, 222] on span "Add event" at bounding box center [353, 215] width 34 height 17
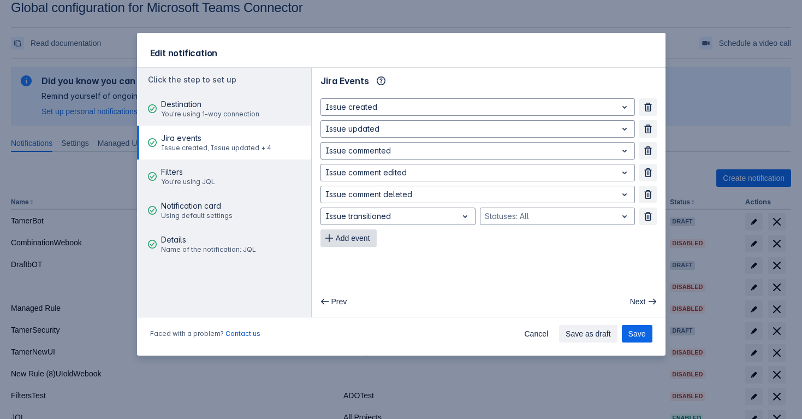
click at [366, 246] on span "Add event" at bounding box center [353, 237] width 34 height 17
click at [649, 213] on span "button" at bounding box center [648, 216] width 9 height 9
click at [346, 245] on span "Add event" at bounding box center [353, 237] width 34 height 17
click at [354, 263] on span "Add event" at bounding box center [353, 259] width 34 height 17
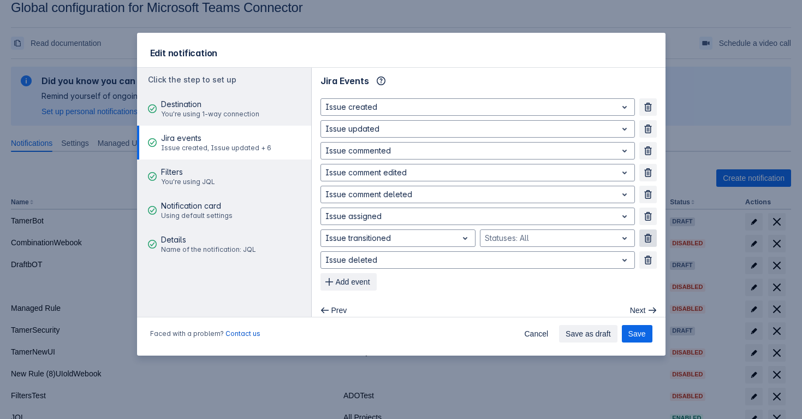
click at [644, 239] on span "button" at bounding box center [648, 238] width 9 height 9
click at [636, 336] on span "Save" at bounding box center [636, 333] width 17 height 17
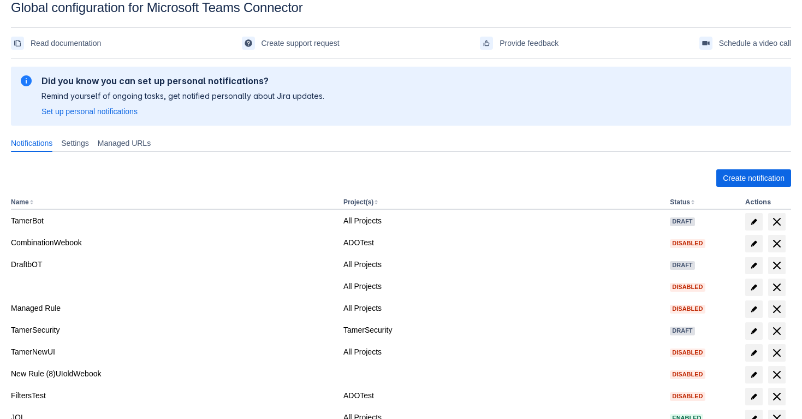
scroll to position [62, 0]
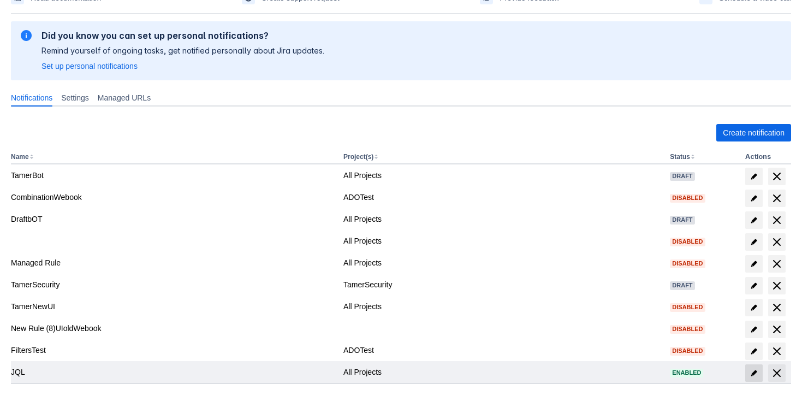
click at [759, 377] on span at bounding box center [753, 372] width 17 height 17
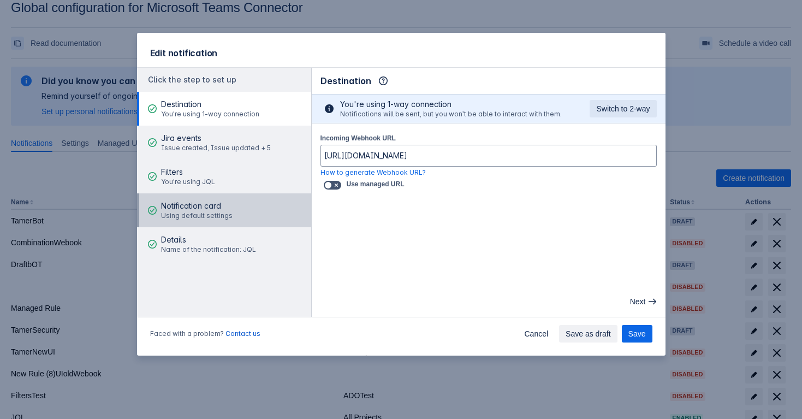
click at [246, 206] on button "Notification card Using default settings" at bounding box center [224, 210] width 174 height 34
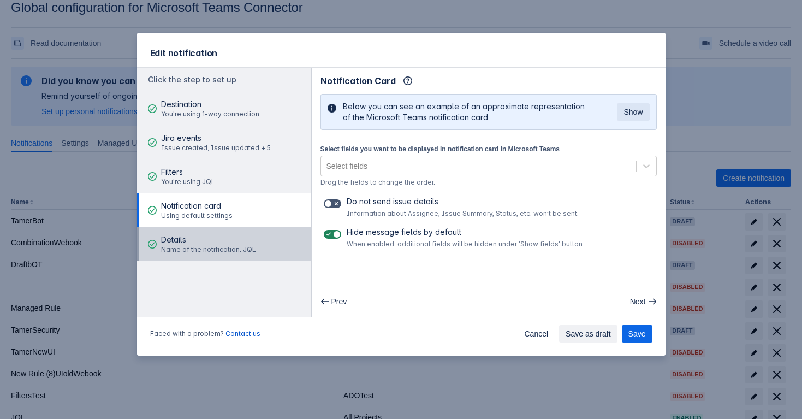
click at [272, 234] on button "Details Name of the notification: JQL" at bounding box center [224, 244] width 174 height 34
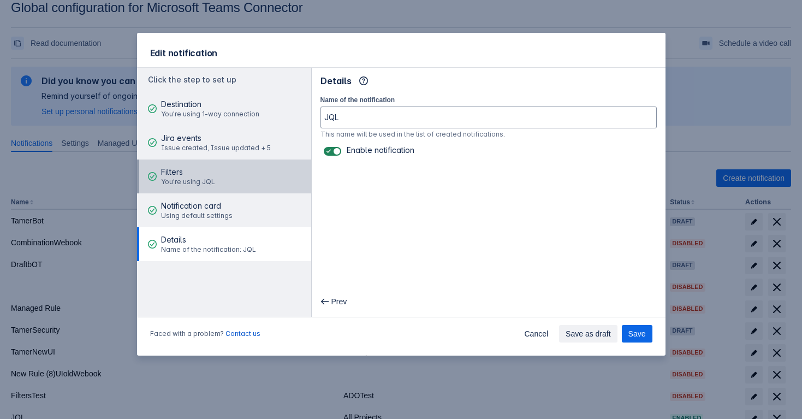
click at [272, 170] on button "Filters You're using JQL" at bounding box center [224, 176] width 174 height 34
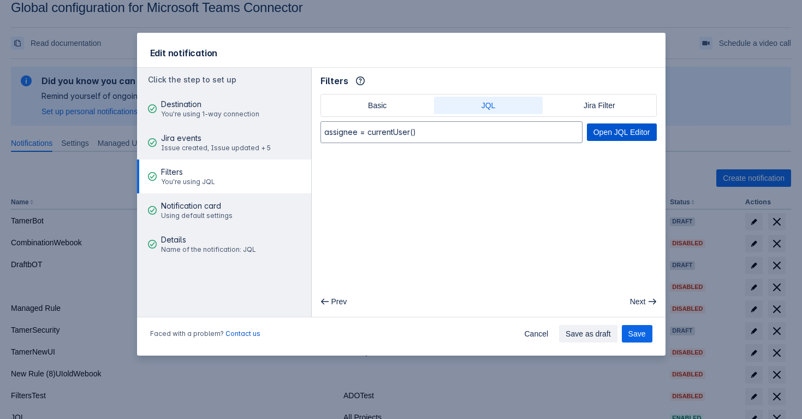
click at [616, 136] on span "Open JQL Editor" at bounding box center [621, 131] width 57 height 17
